Goal: Task Accomplishment & Management: Manage account settings

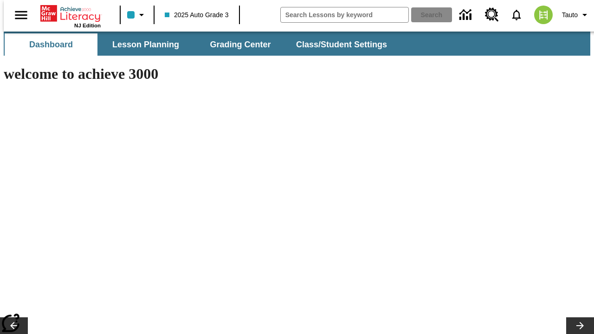
type input "-1"
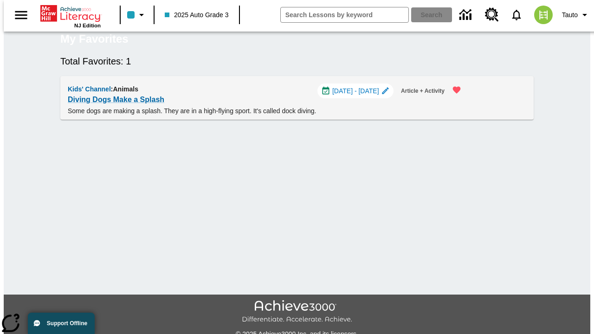
click at [361, 96] on span "[DATE] - [DATE]" at bounding box center [356, 91] width 47 height 10
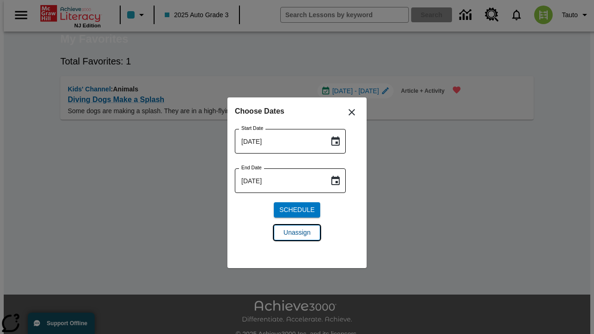
click at [297, 233] on span "Unassign" at bounding box center [297, 233] width 27 height 10
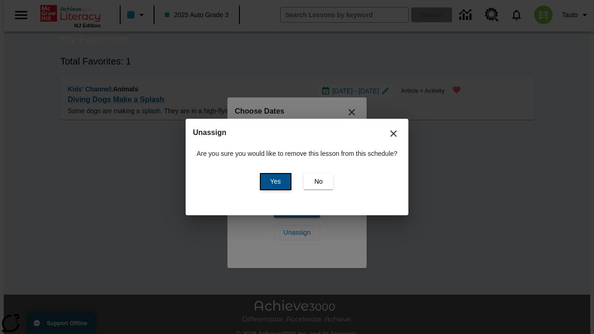
click at [274, 182] on span "Yes" at bounding box center [275, 182] width 11 height 10
